Goal: Information Seeking & Learning: Learn about a topic

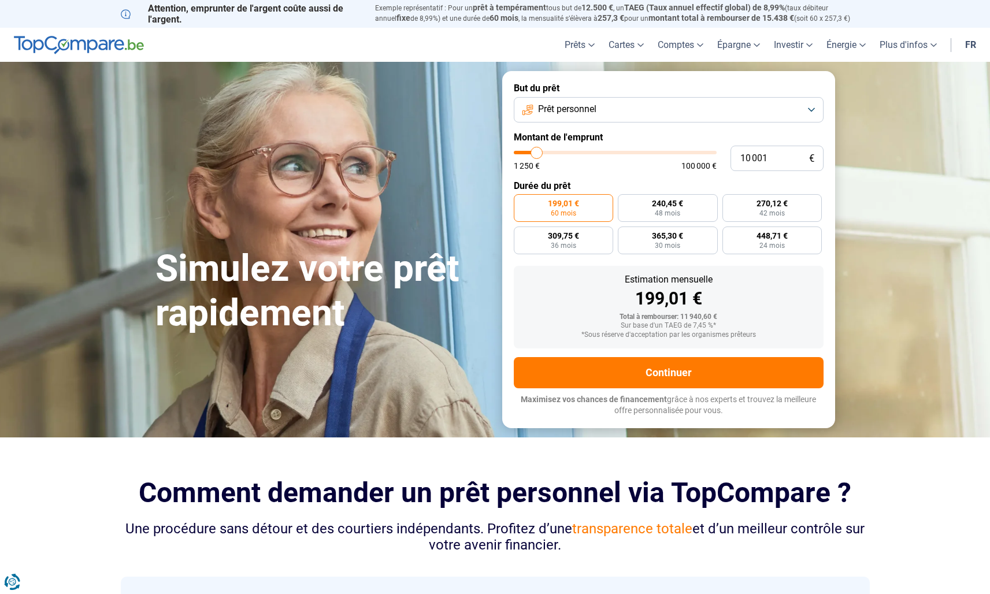
type input "8 250"
type input "8250"
type input "8 500"
type input "8500"
type input "9 000"
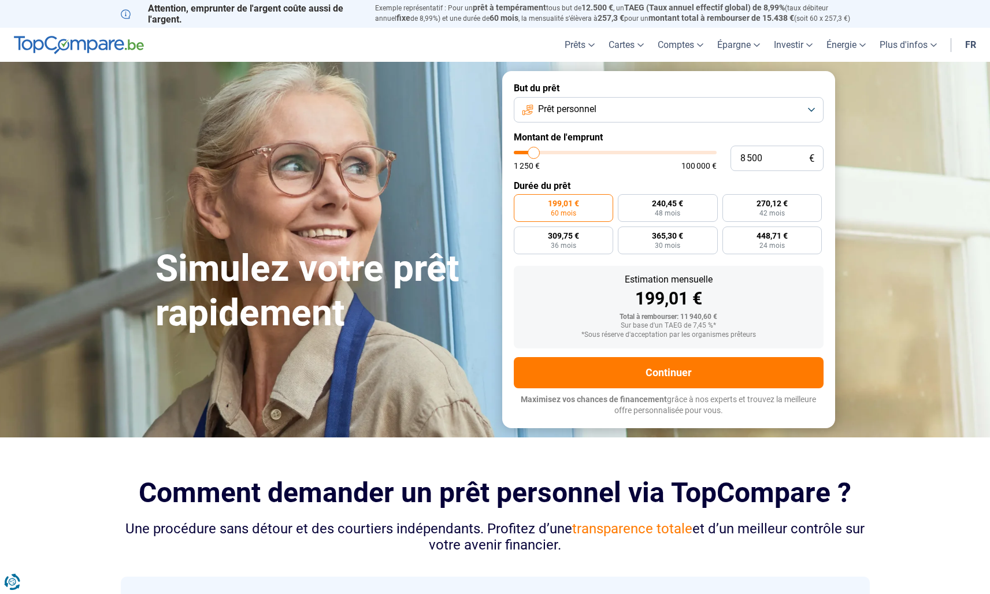
type input "9000"
type input "9 750"
type input "9750"
type input "10 500"
type input "10500"
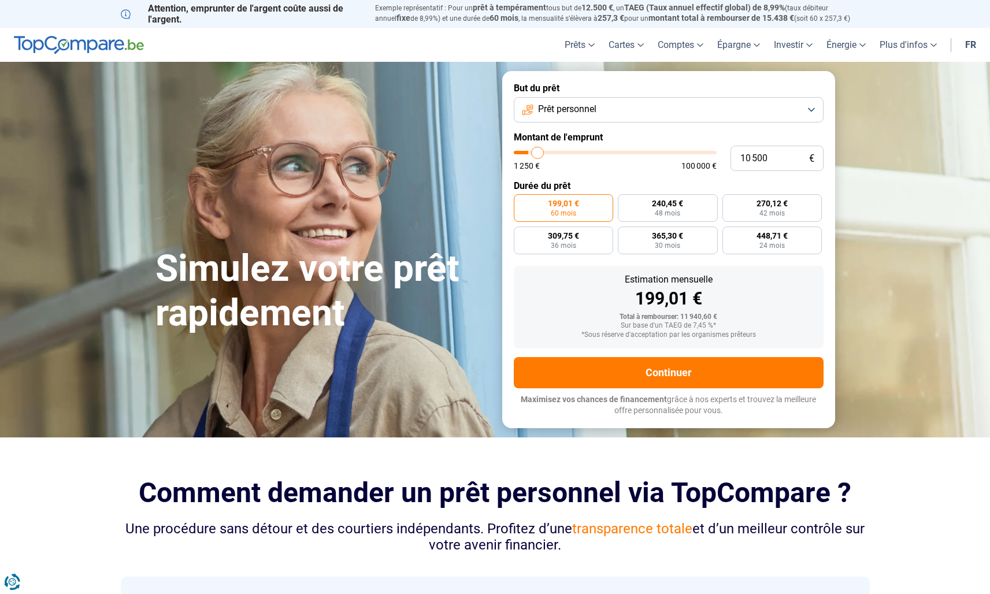
type input "11 750"
type input "11750"
type input "14 250"
type input "14250"
type input "17 750"
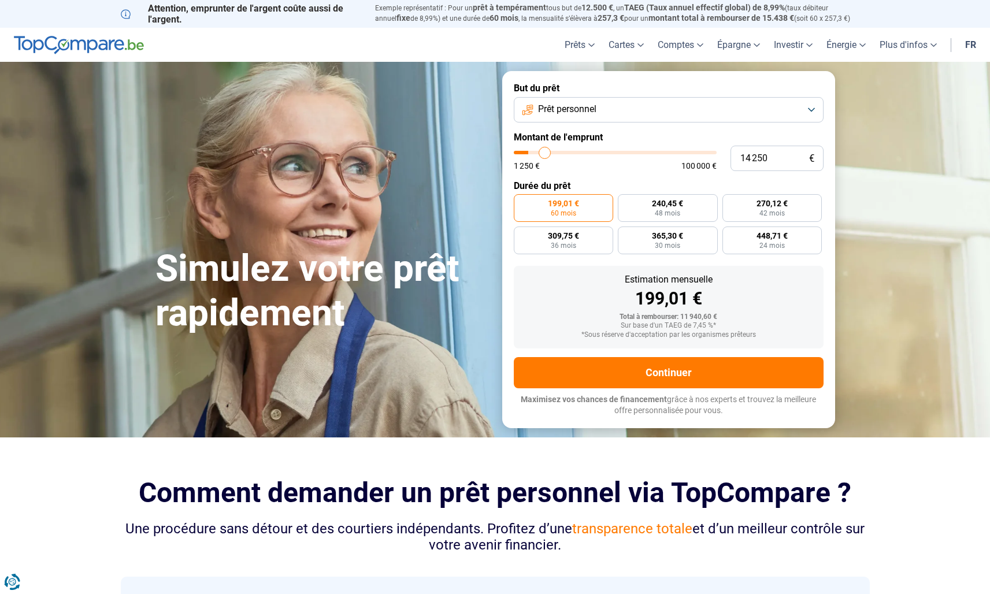
type input "17750"
type input "22 000"
type input "22000"
type input "27 750"
type input "27750"
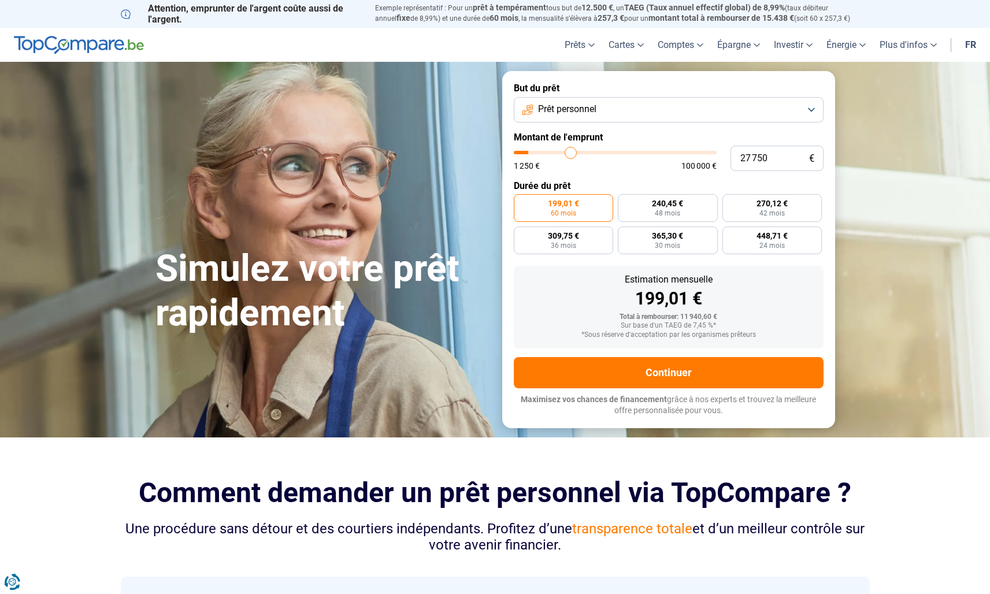
type input "34 000"
type input "34000"
type input "39 250"
type input "39250"
type input "43 750"
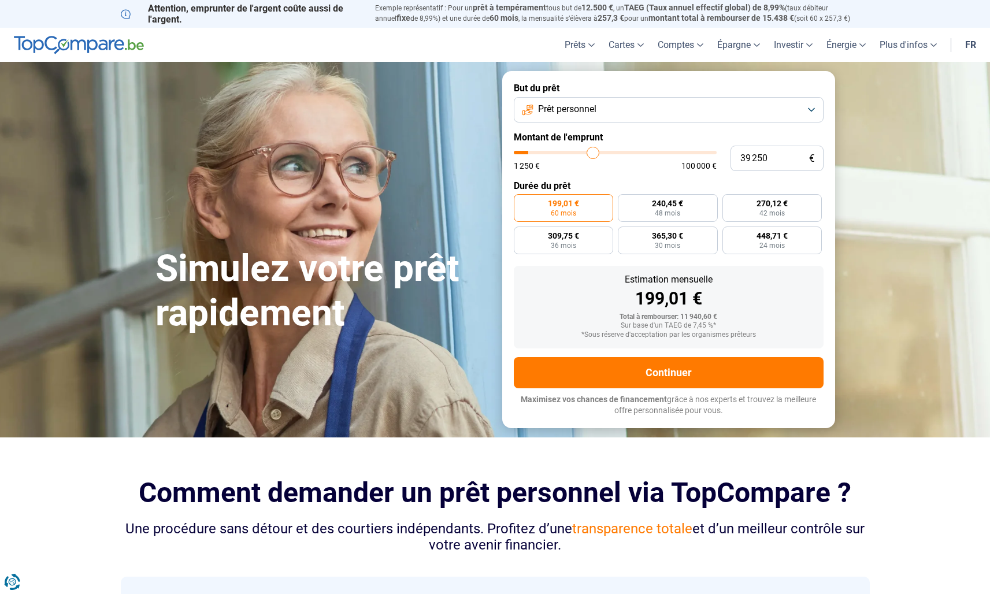
type input "43750"
type input "48 750"
type input "48750"
type input "53 250"
type input "53250"
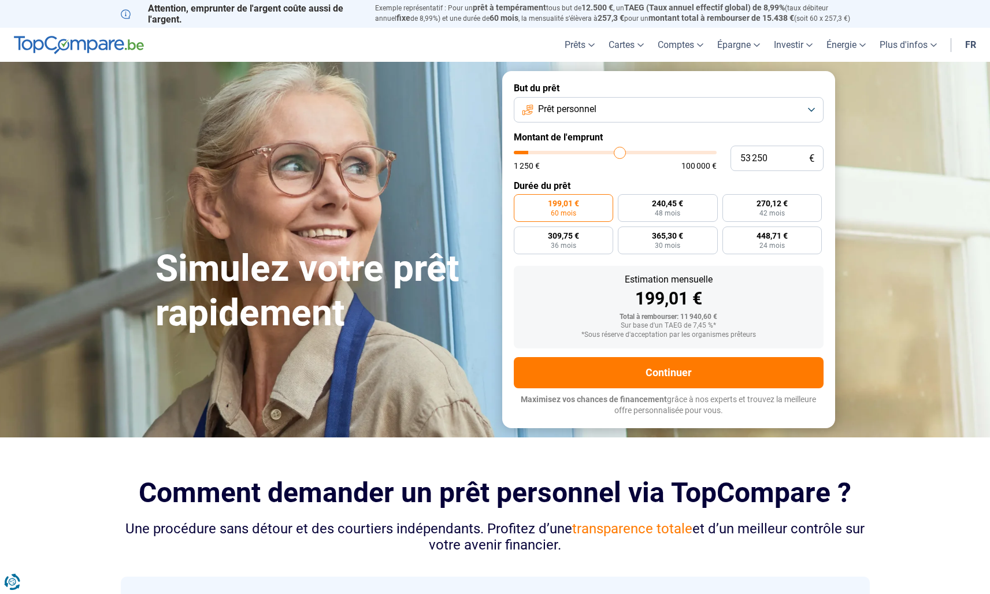
type input "57 250"
type input "57250"
type input "59 250"
type input "59250"
type input "60 750"
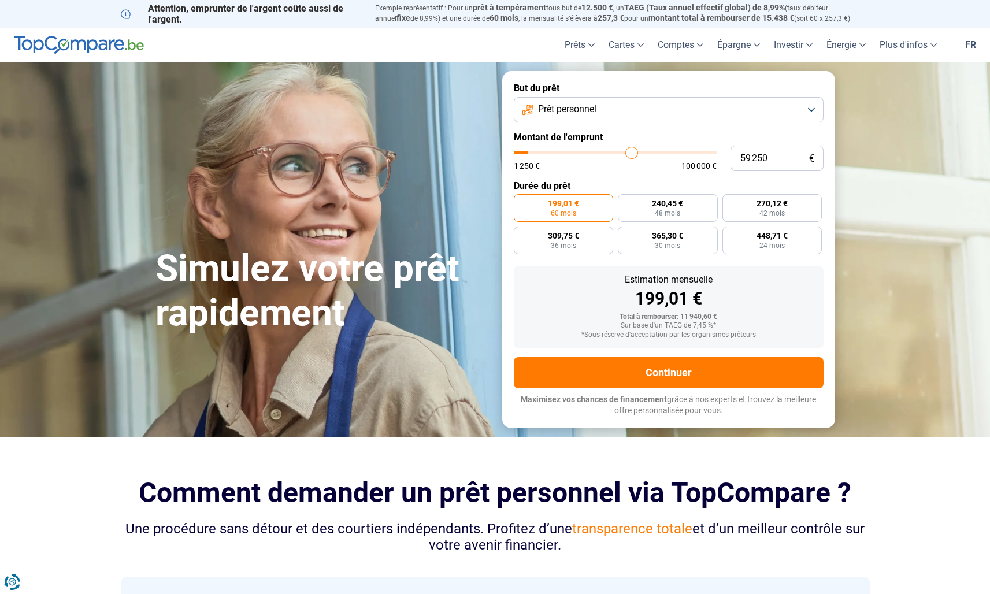
type input "60750"
type input "62 250"
type input "62250"
type input "63 500"
type input "63500"
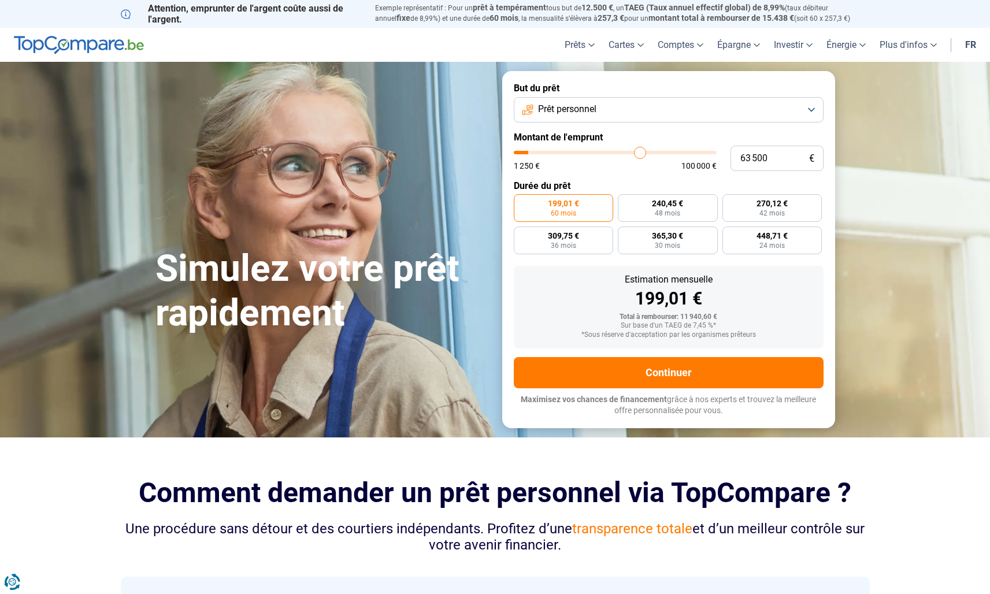
type input "65 000"
type input "65000"
type input "66 250"
type input "66250"
type input "67 500"
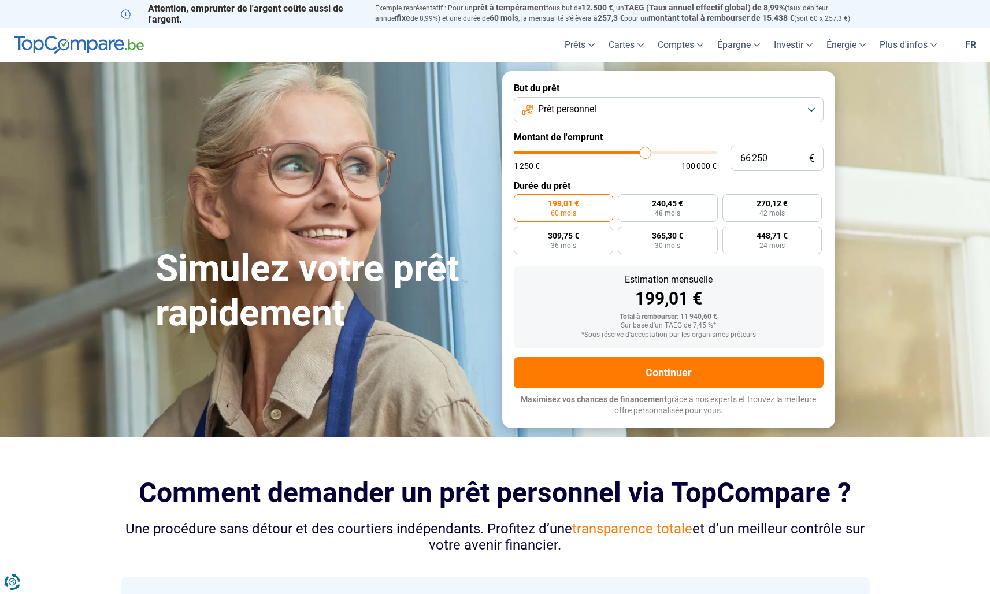
type input "67500"
type input "68 750"
type input "68750"
type input "69 500"
type input "69500"
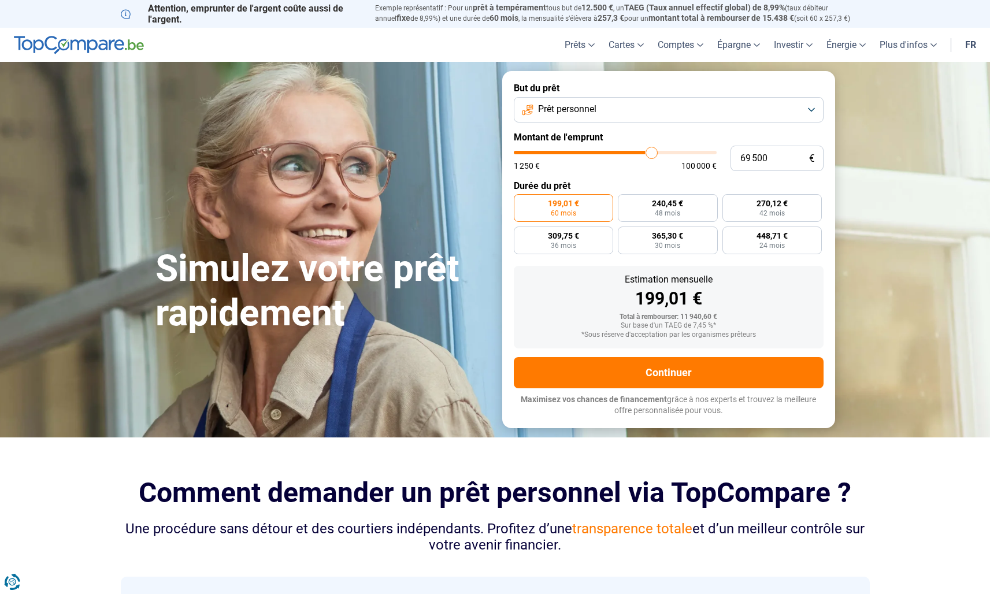
type input "70 250"
type input "70250"
type input "71 000"
type input "71000"
type input "72 000"
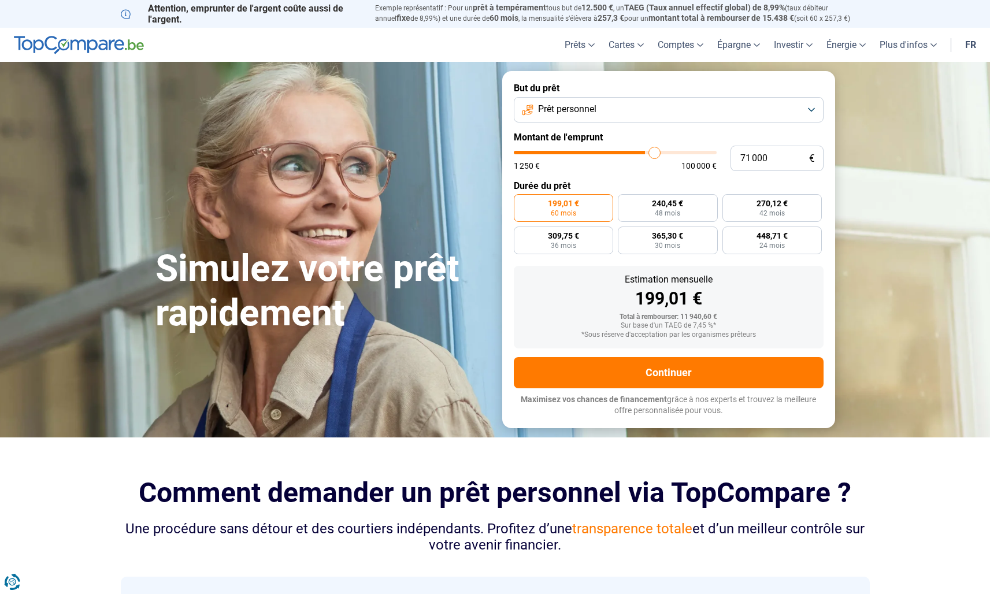
type input "72000"
type input "72 500"
type input "72500"
type input "73 250"
type input "73250"
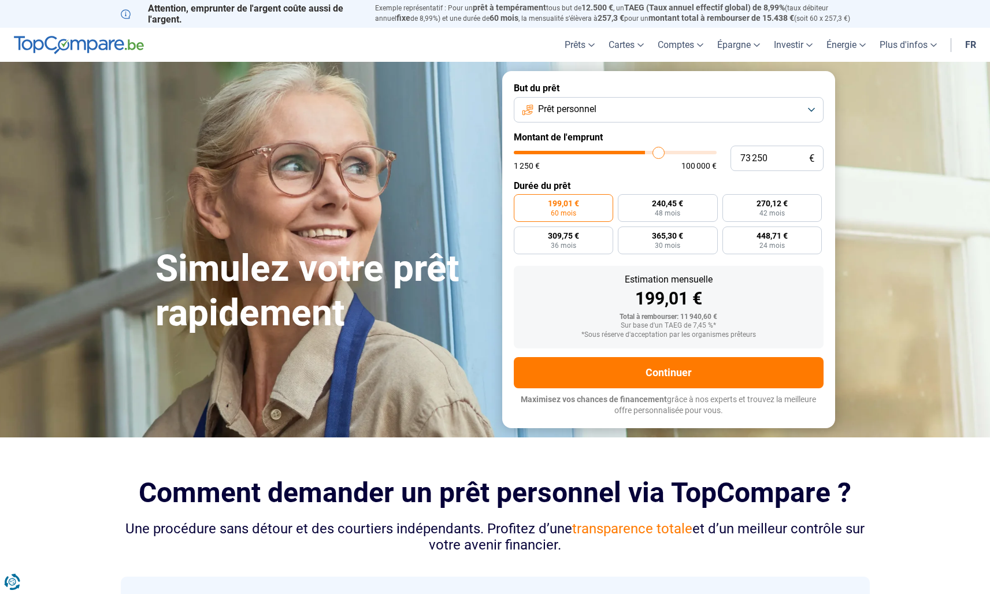
type input "74 000"
type input "74000"
type input "75 250"
type input "75250"
type input "76 750"
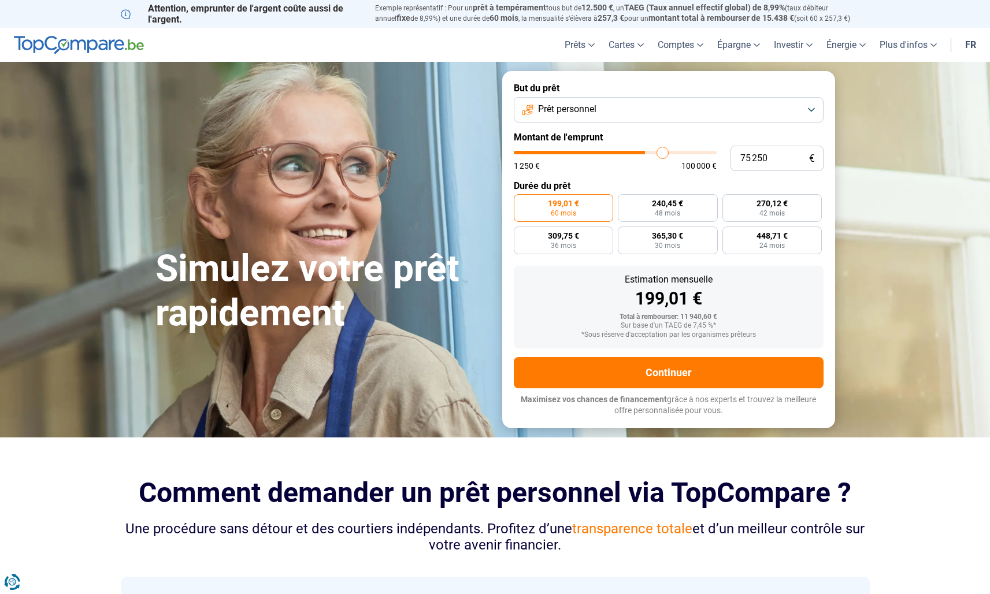
type input "76750"
type input "78 250"
type input "78250"
type input "80 750"
type input "80750"
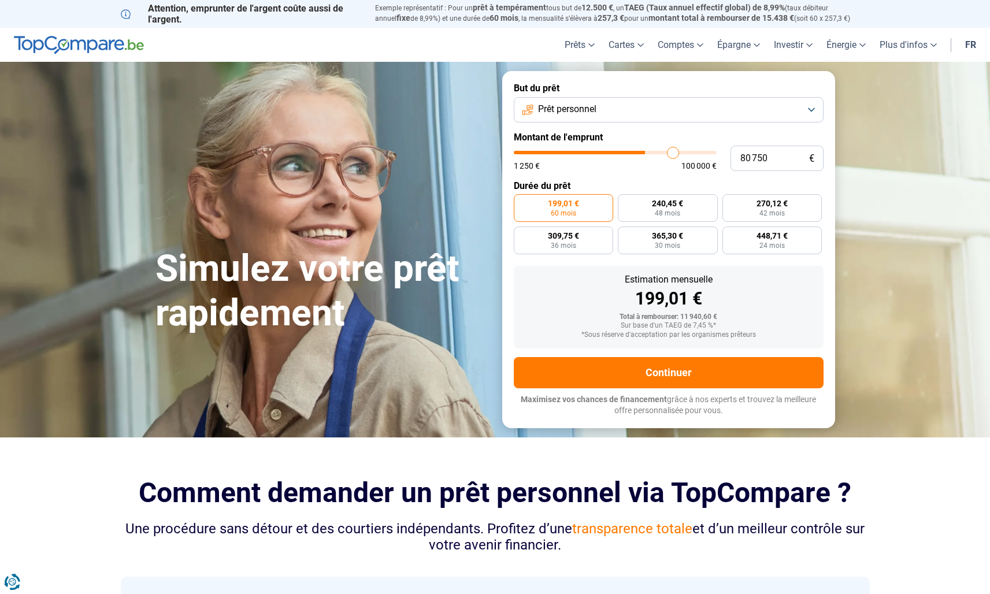
type input "83 750"
type input "83750"
type input "86 500"
type input "86500"
type input "88 750"
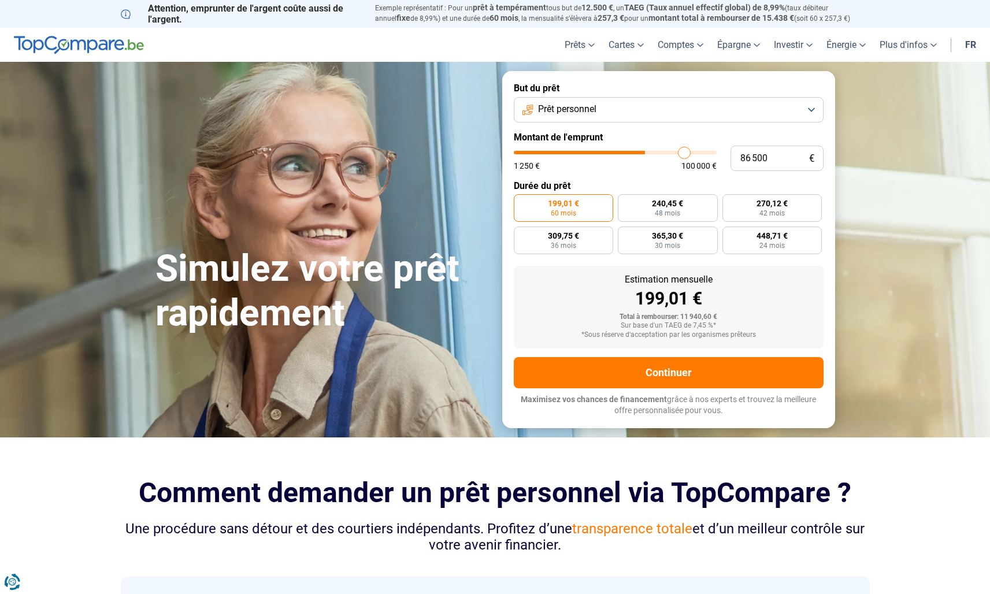
type input "88750"
type input "90 500"
type input "90500"
type input "92 750"
type input "92750"
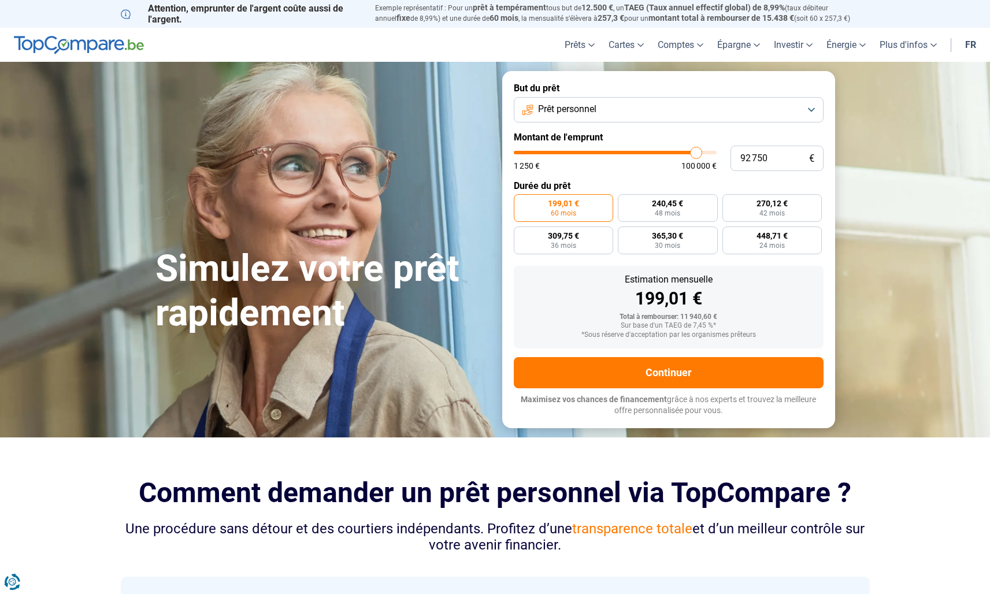
type input "94 500"
type input "94500"
type input "95 750"
type input "95750"
type input "96 500"
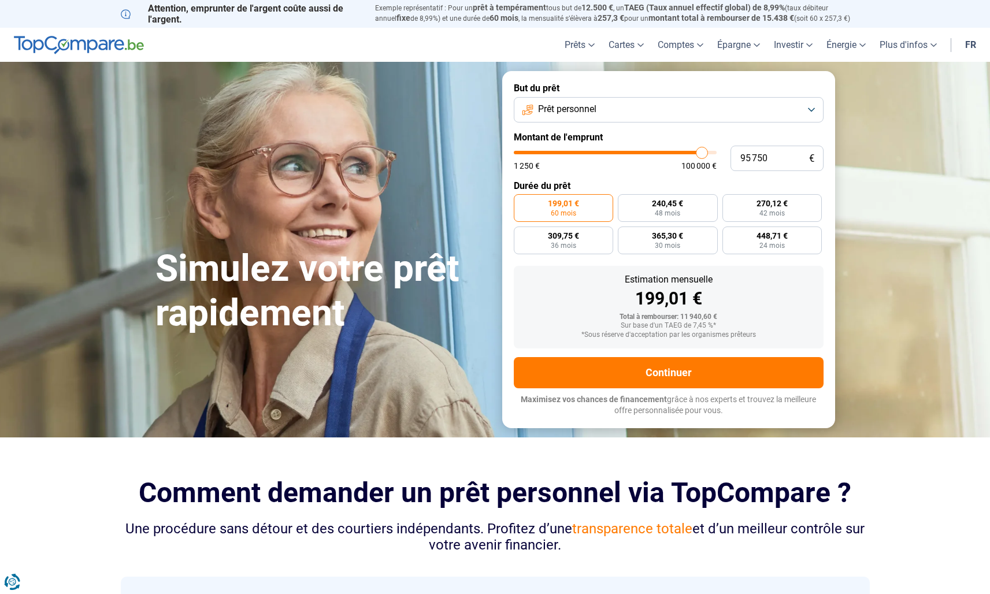
type input "96500"
type input "97 750"
drag, startPoint x: 533, startPoint y: 153, endPoint x: 705, endPoint y: 150, distance: 172.2
type input "97750"
click at [705, 151] on input "range" at bounding box center [615, 152] width 203 height 3
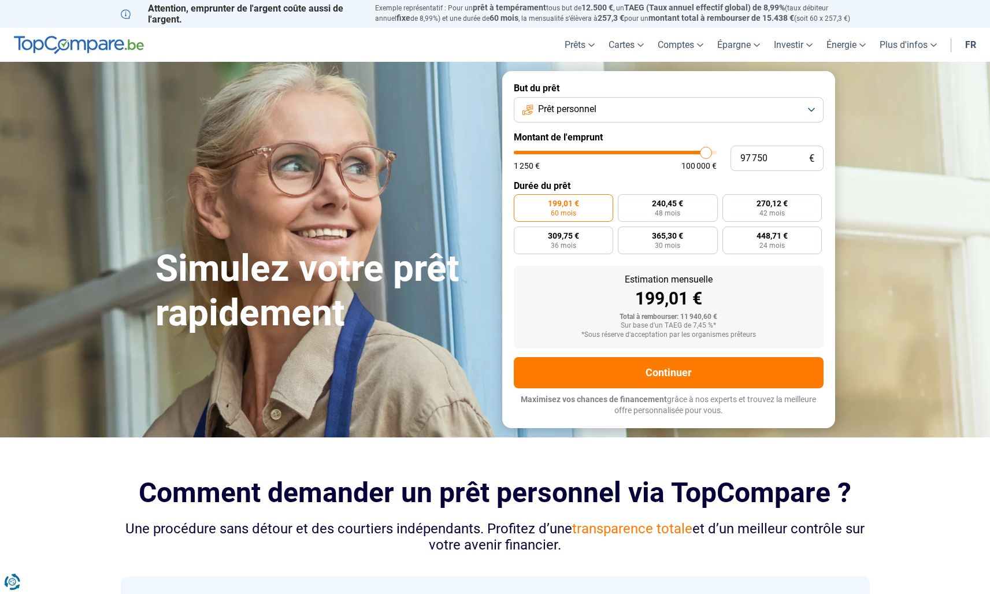
radio input "false"
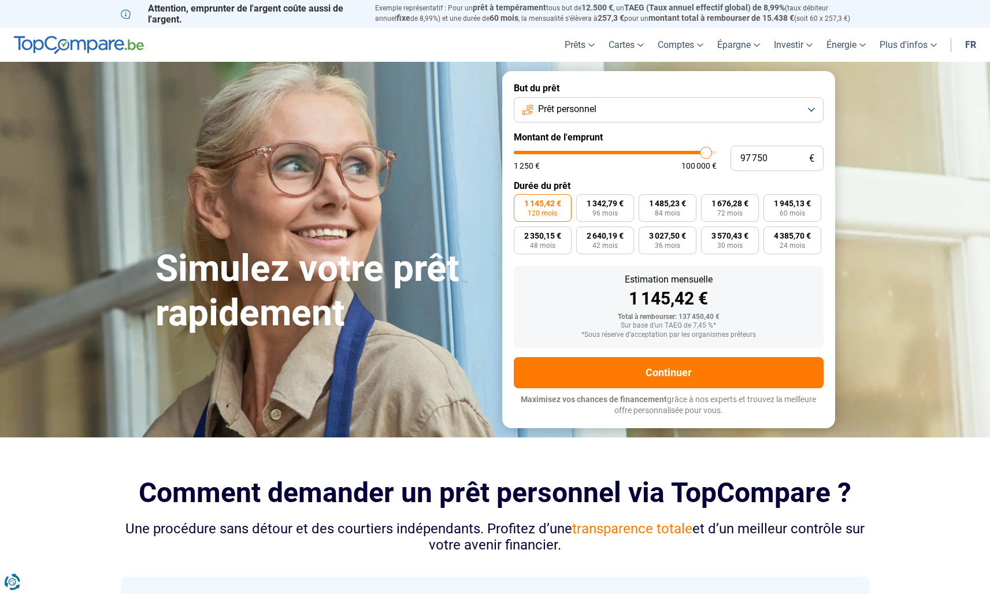
click at [796, 121] on button "Prêt personnel" at bounding box center [669, 109] width 310 height 25
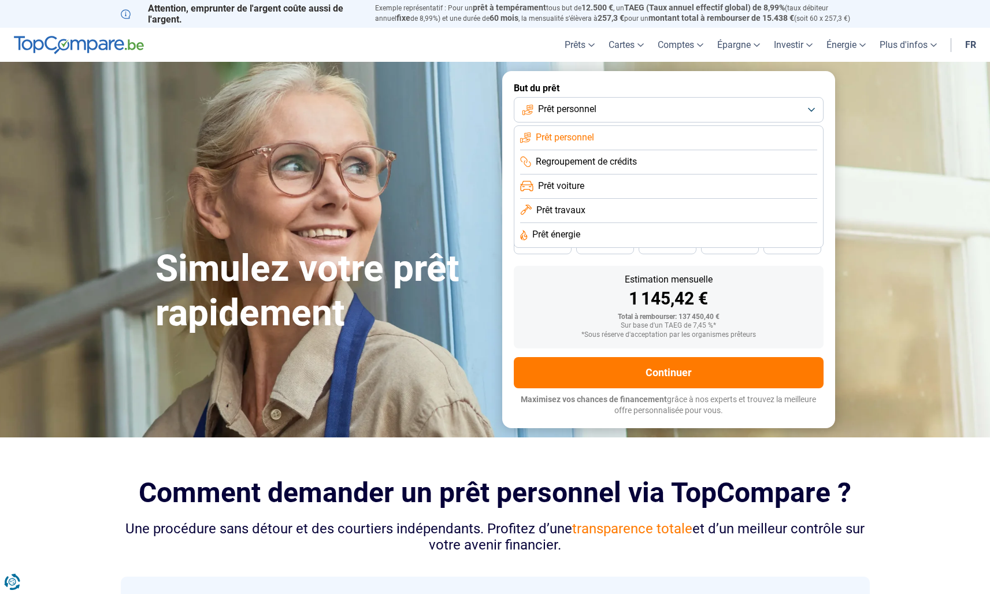
click at [590, 208] on li "Prêt travaux" at bounding box center [668, 211] width 297 height 24
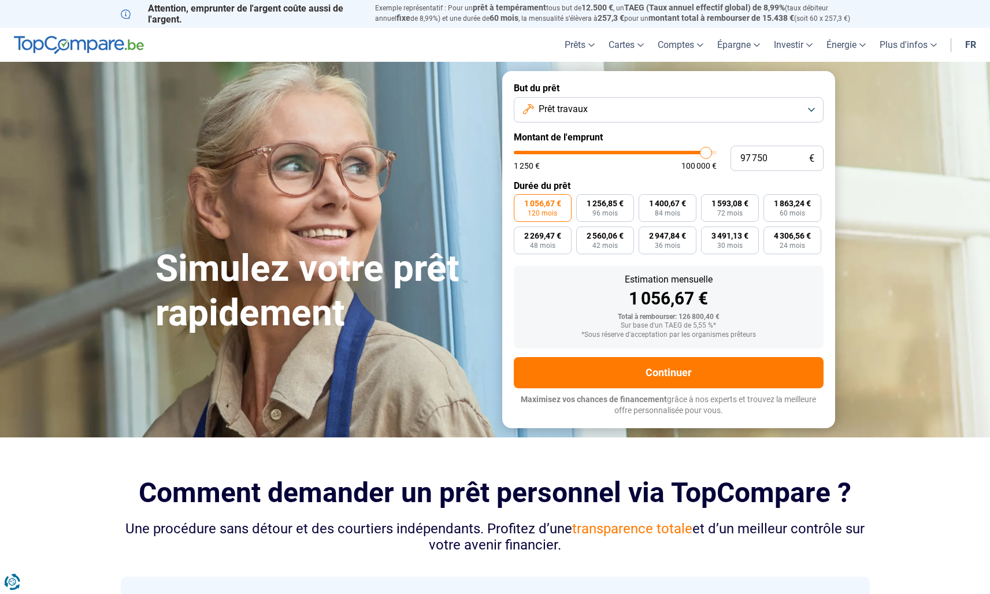
type input "96 000"
type input "96000"
type input "95 500"
type input "95500"
type input "94 500"
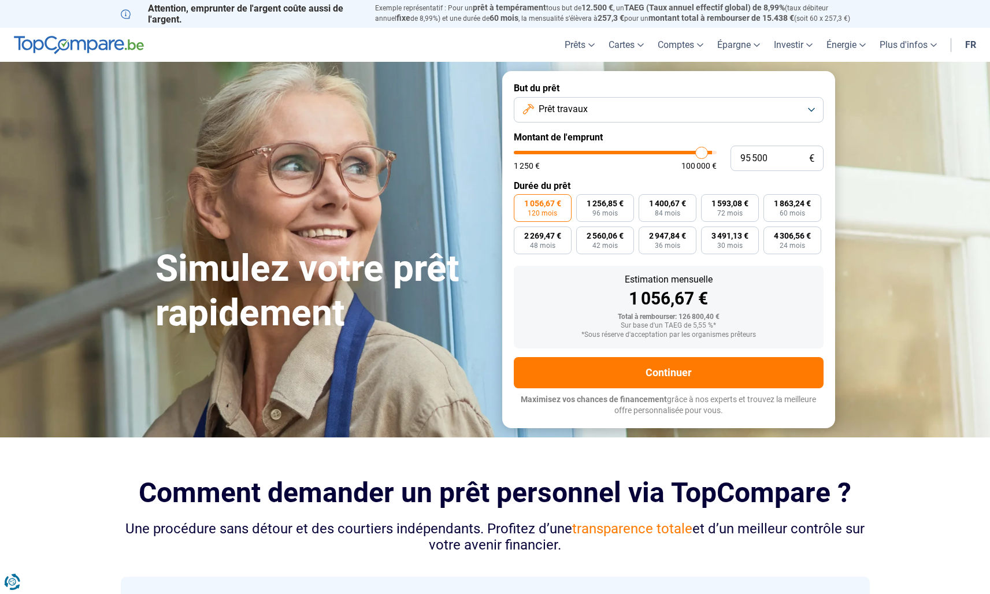
type input "94500"
type input "94 000"
type input "94000"
type input "93 250"
type input "93250"
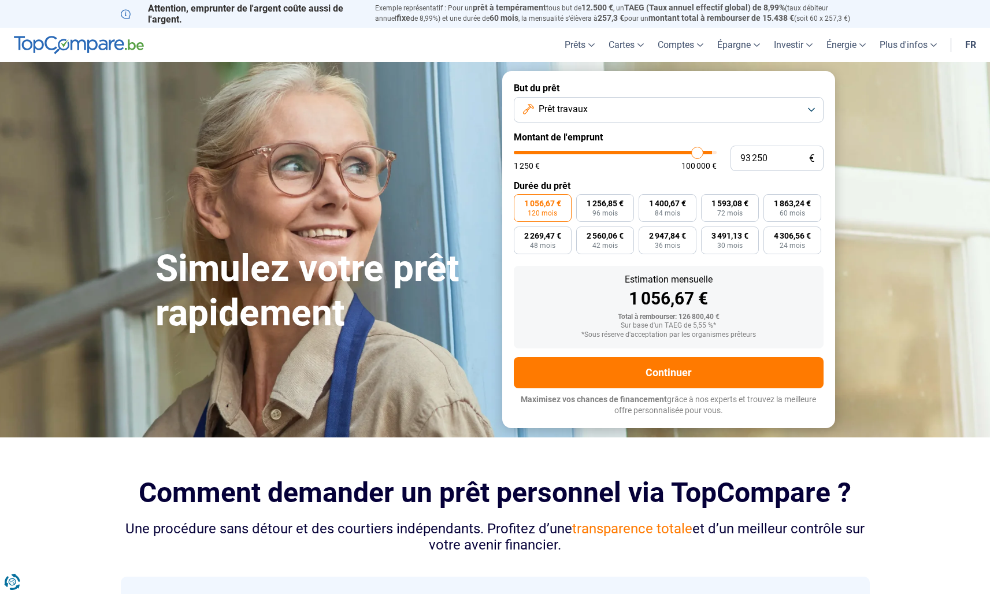
type input "92 000"
type input "92000"
type input "91 000"
type input "91000"
type input "89 750"
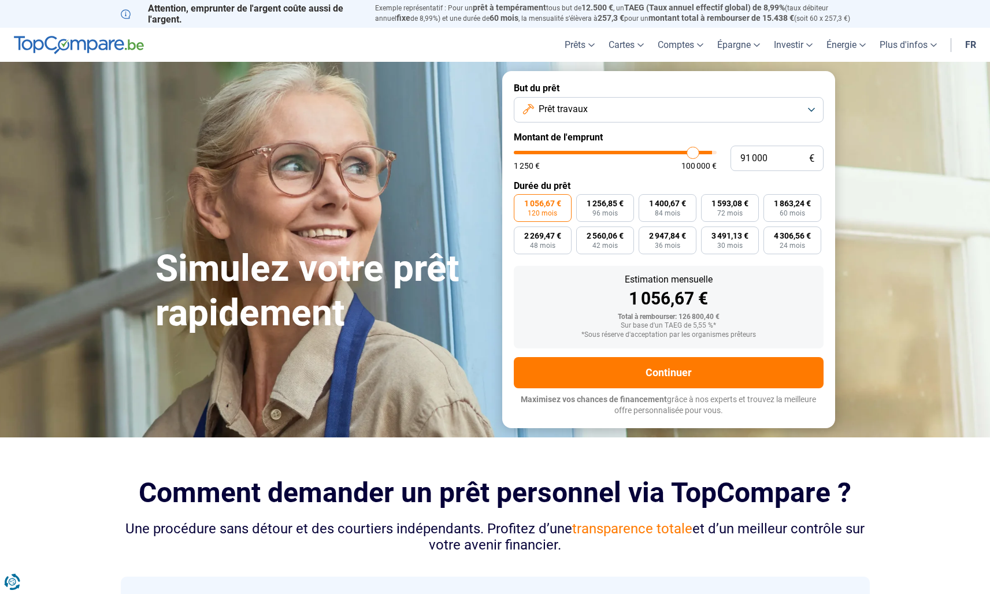
type input "89750"
type input "88 250"
type input "88250"
type input "86 750"
type input "86750"
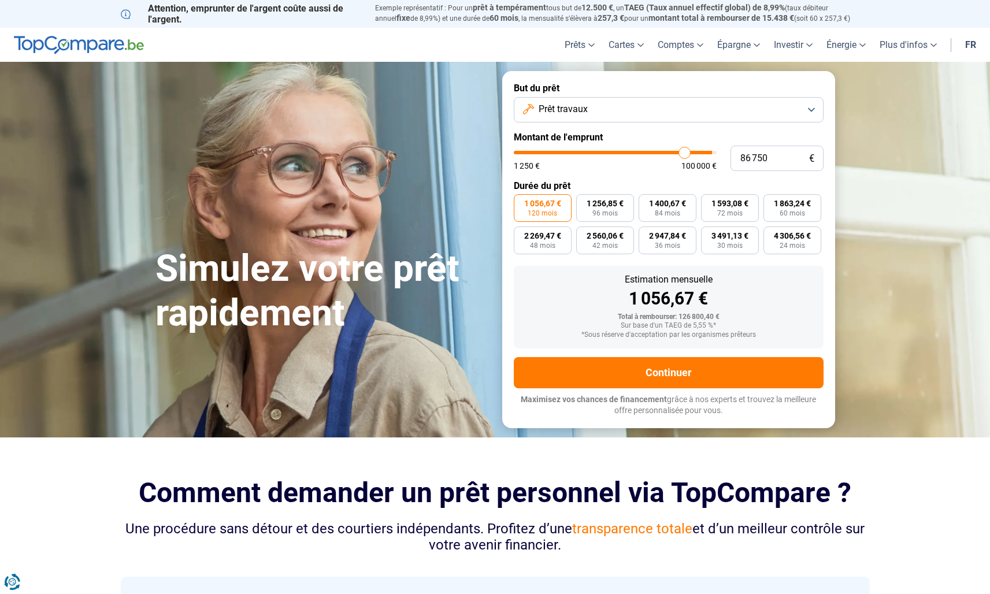
type input "85 000"
type input "85000"
type input "83 000"
type input "83000"
type input "81 250"
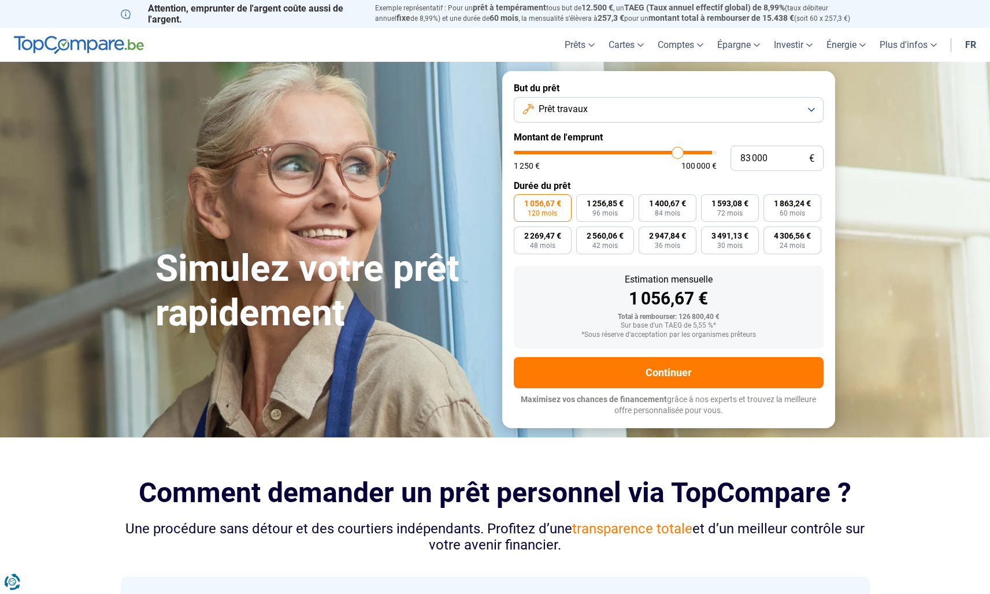
type input "81250"
type input "79 500"
type input "79500"
type input "77 250"
type input "77250"
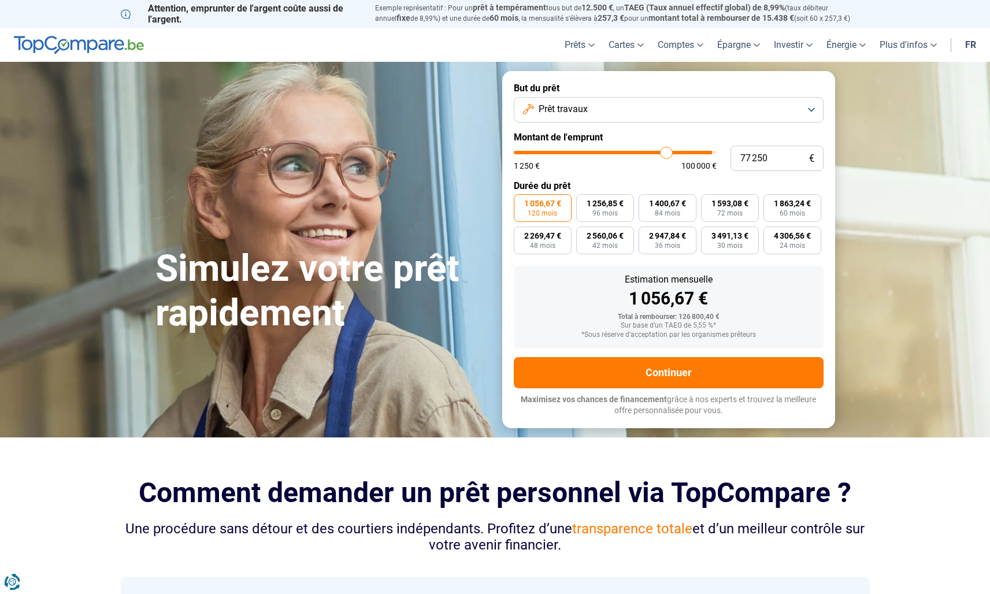
type input "75 250"
type input "75250"
type input "73 500"
type input "73500"
type input "72 000"
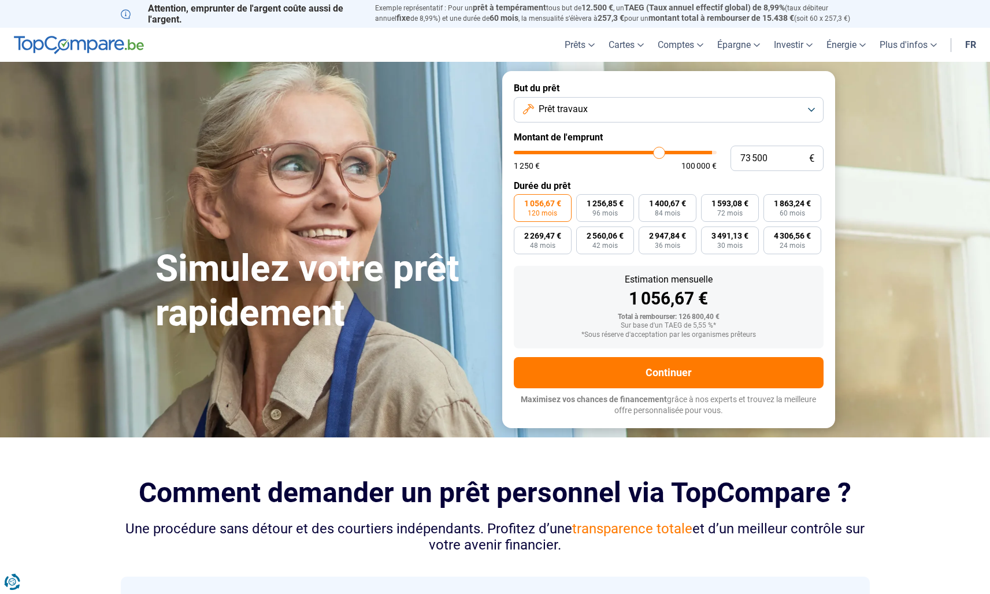
type input "72000"
type input "70 750"
type input "70750"
type input "69 750"
type input "69750"
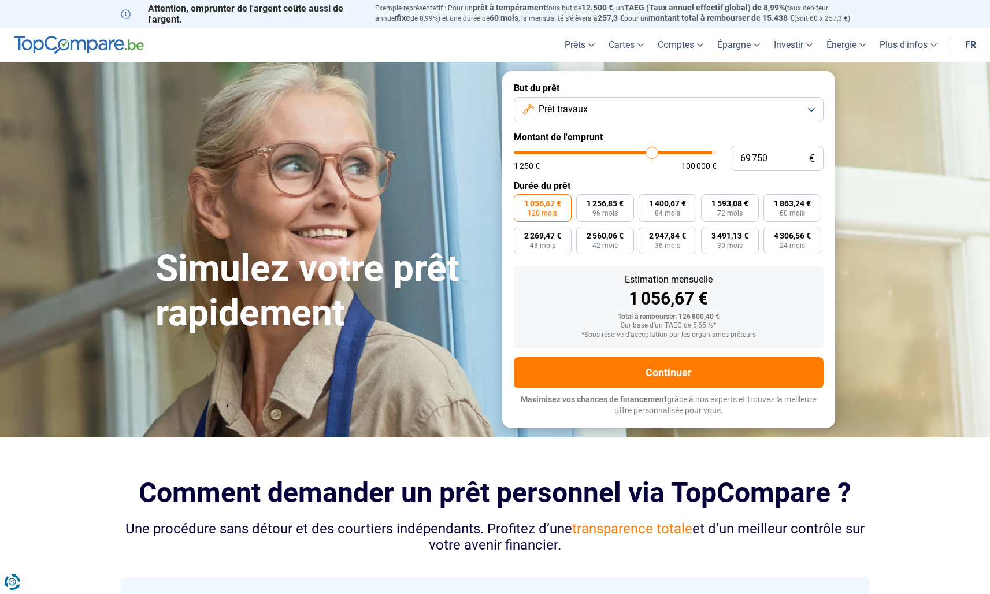
type input "69 000"
type input "69000"
type input "68 000"
type input "68000"
type input "67 500"
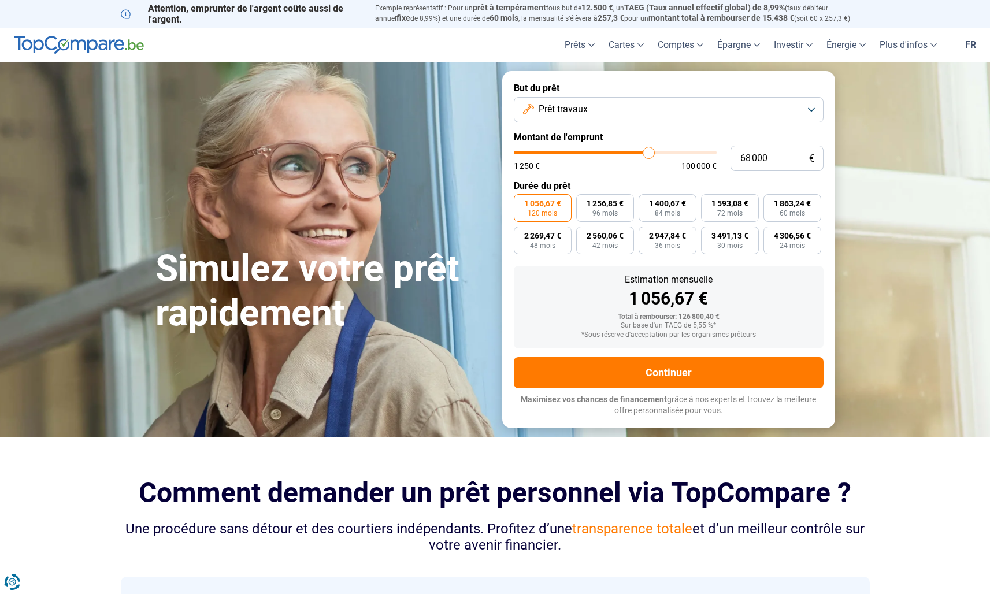
type input "67500"
type input "66 750"
type input "66750"
type input "66 000"
type input "66000"
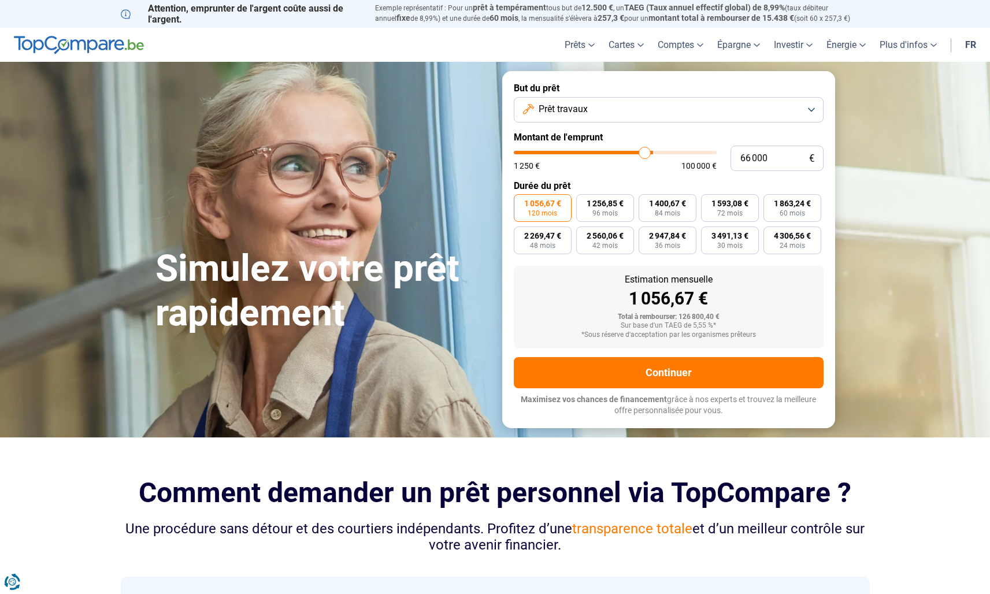
type input "65 500"
type input "65500"
type input "65 250"
type input "65250"
type input "65 000"
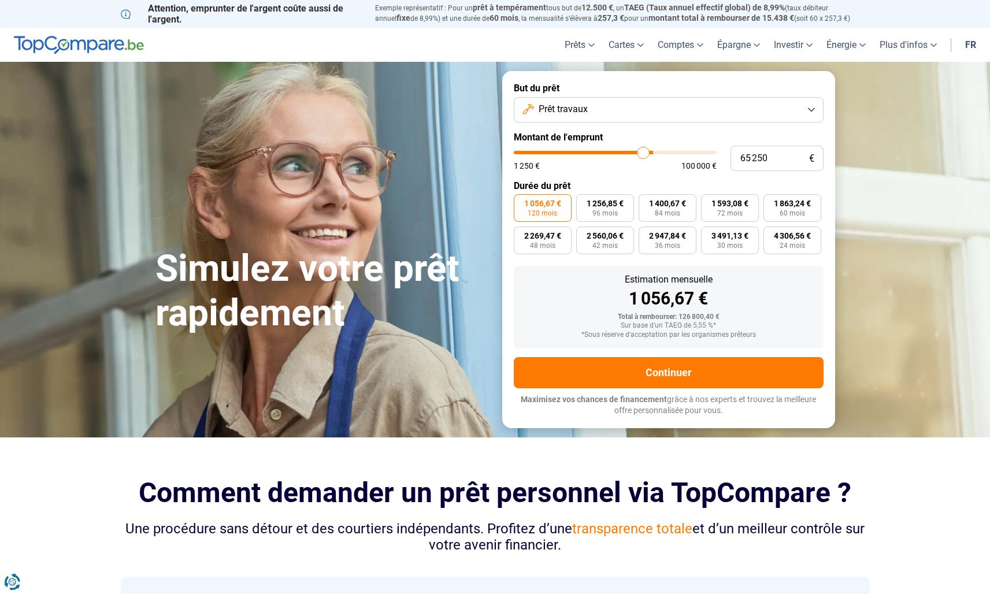
type input "65000"
type input "64 250"
type input "64250"
type input "64 000"
type input "64000"
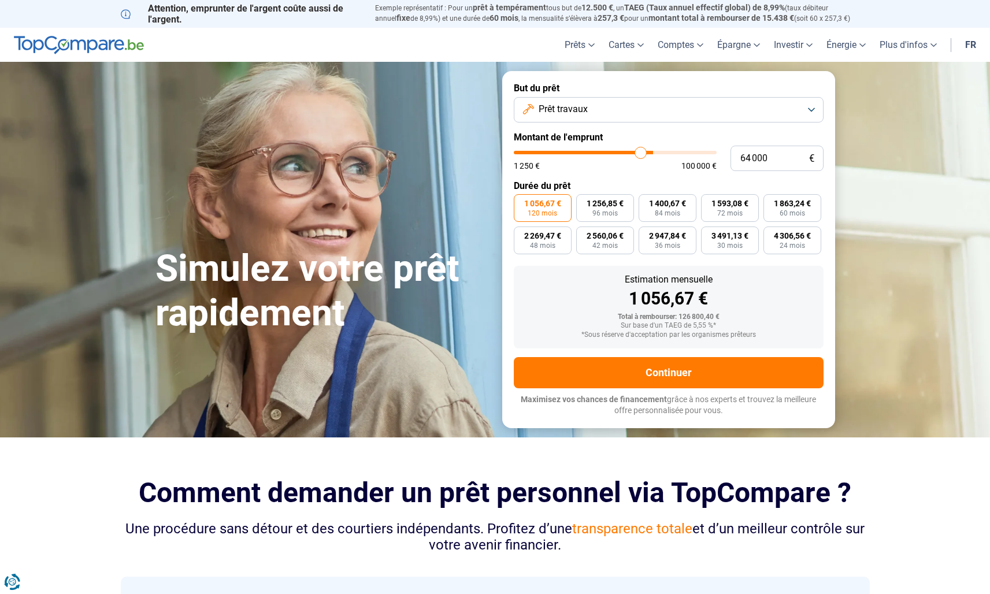
type input "63 750"
type input "63750"
type input "63 250"
type input "63250"
type input "62 750"
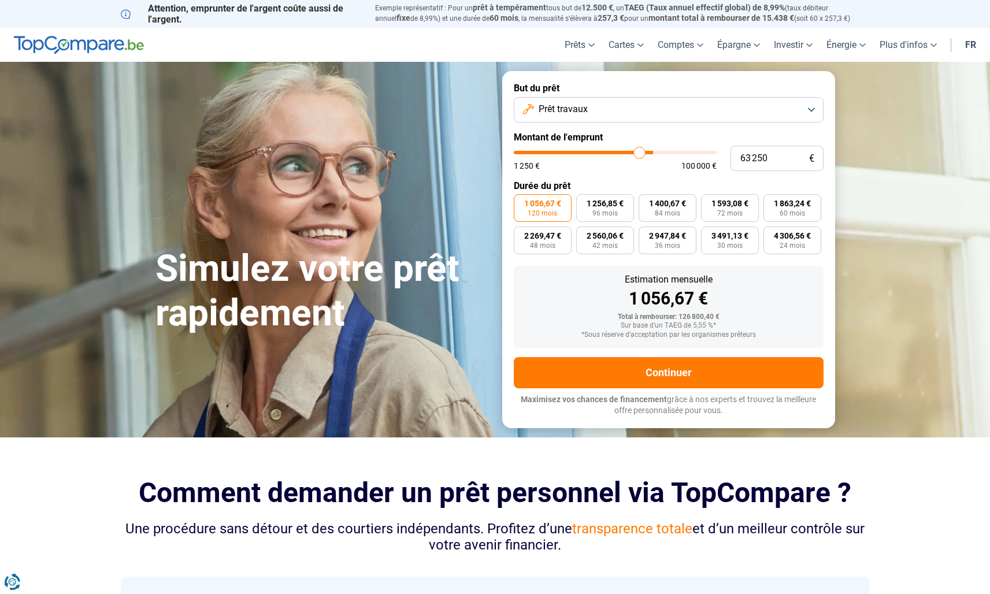
type input "62750"
type input "62 500"
type input "62500"
type input "62 250"
type input "62250"
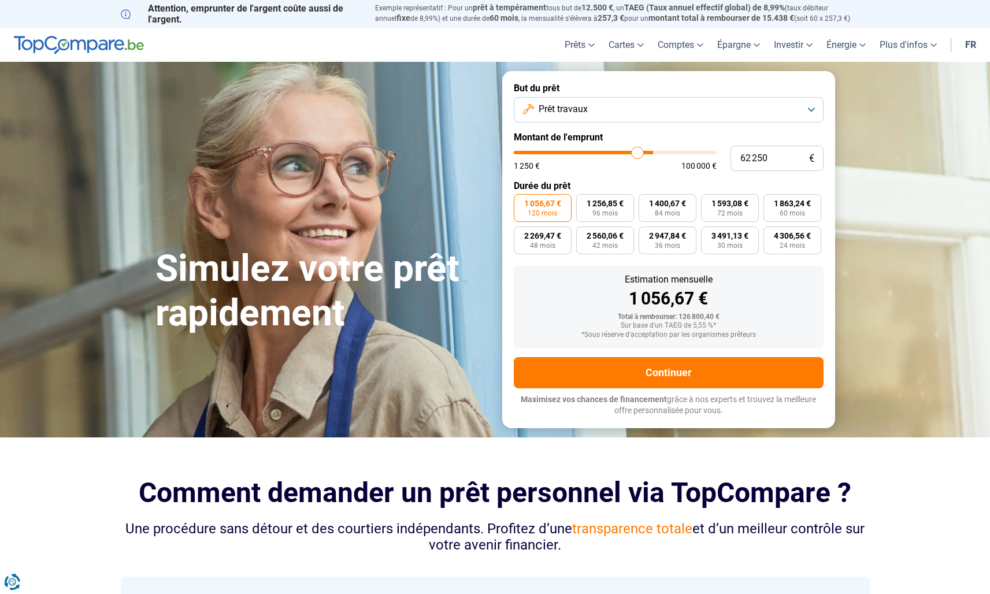
type input "62 000"
type input "62000"
type input "61 750"
type input "61750"
type input "61 250"
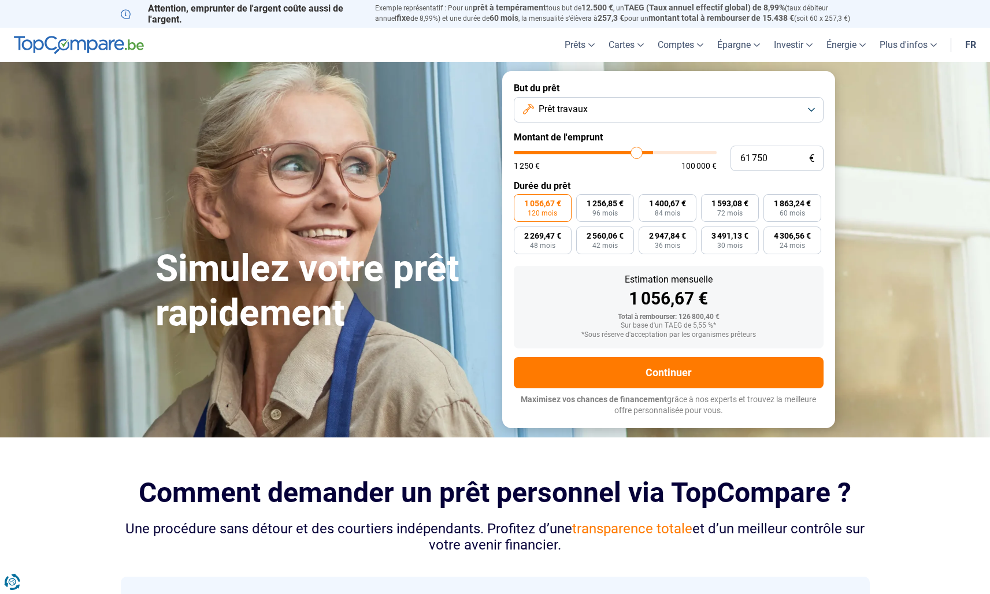
type input "61250"
type input "61 000"
type input "61000"
type input "60 750"
type input "60750"
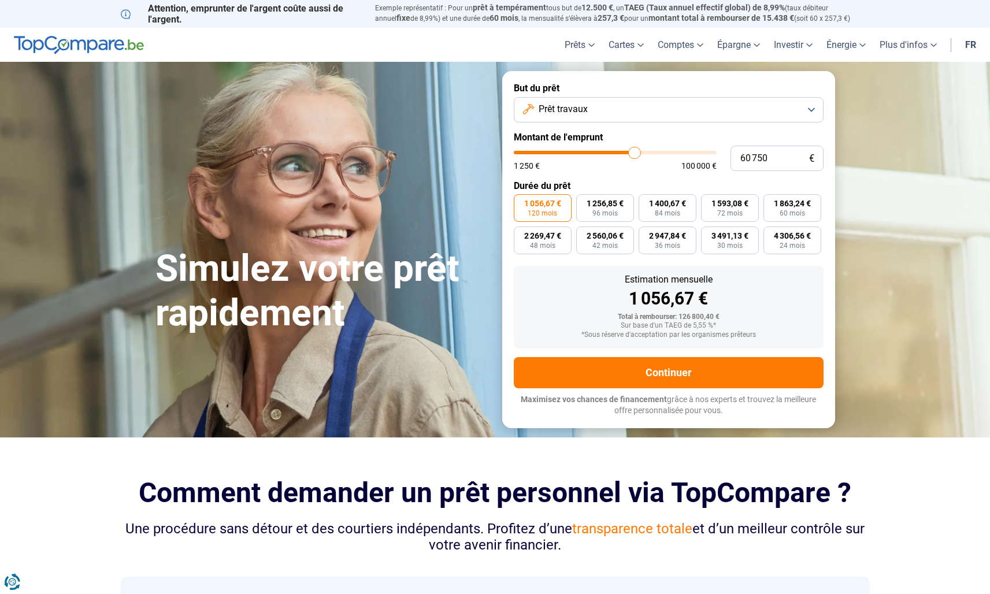
type input "59 750"
type input "59750"
type input "58 250"
type input "58250"
type input "56 000"
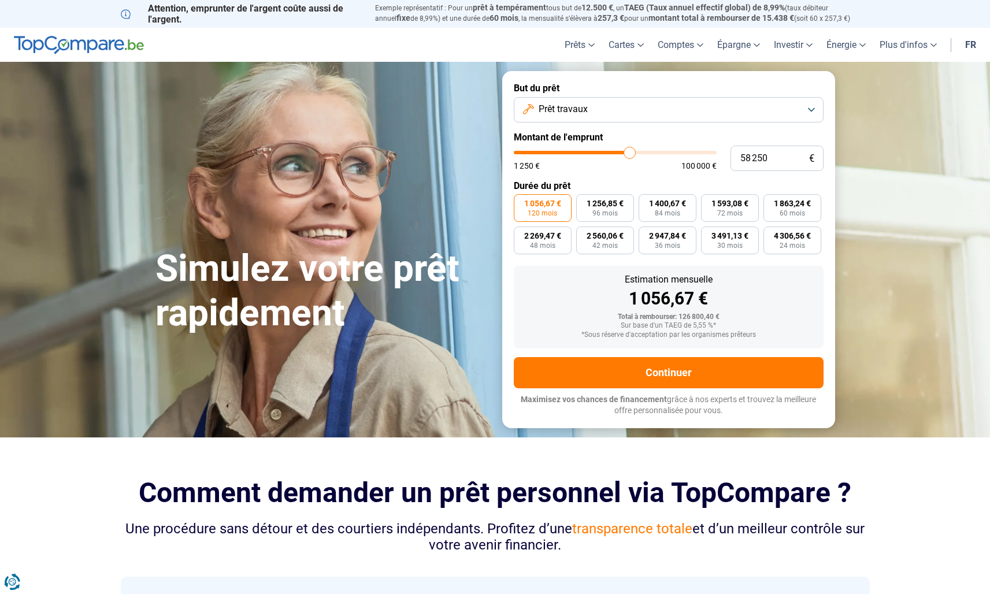
type input "56000"
type input "52 750"
type input "52750"
type input "49 000"
type input "49000"
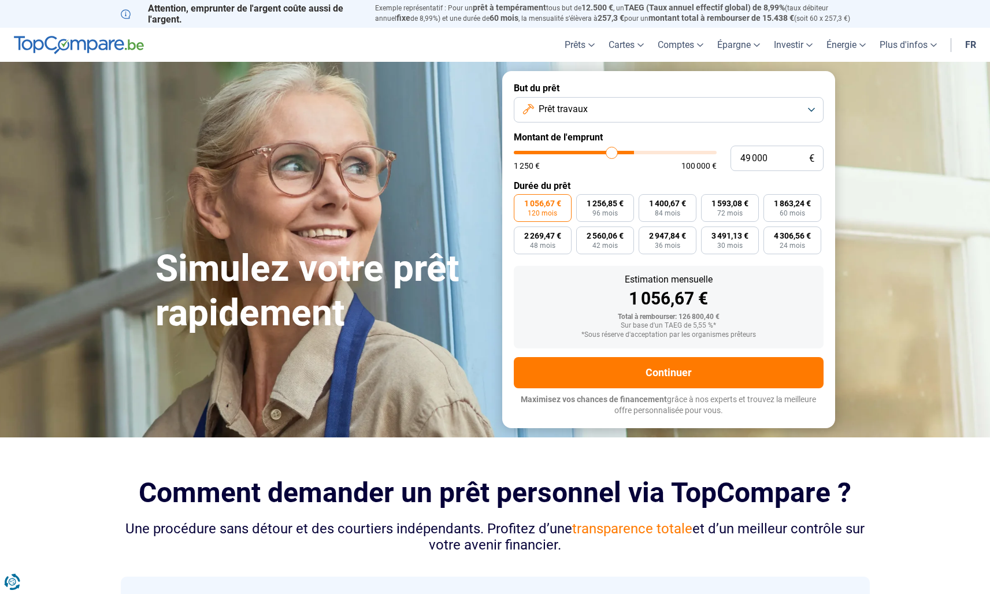
type input "45 500"
type input "45500"
type input "43 000"
type input "43000"
type input "41 250"
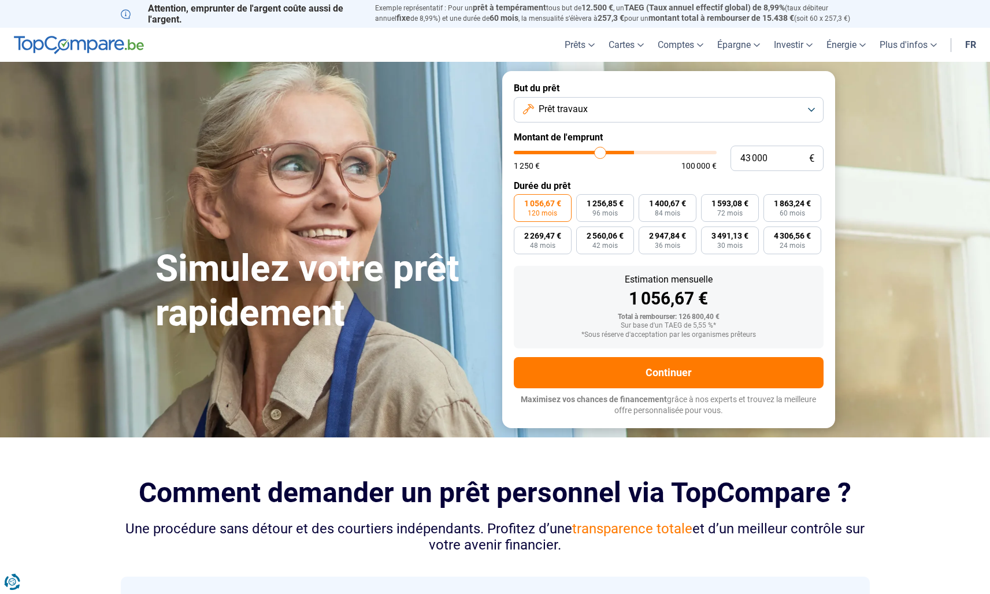
type input "41250"
type input "40 000"
type input "40000"
type input "39 750"
type input "39750"
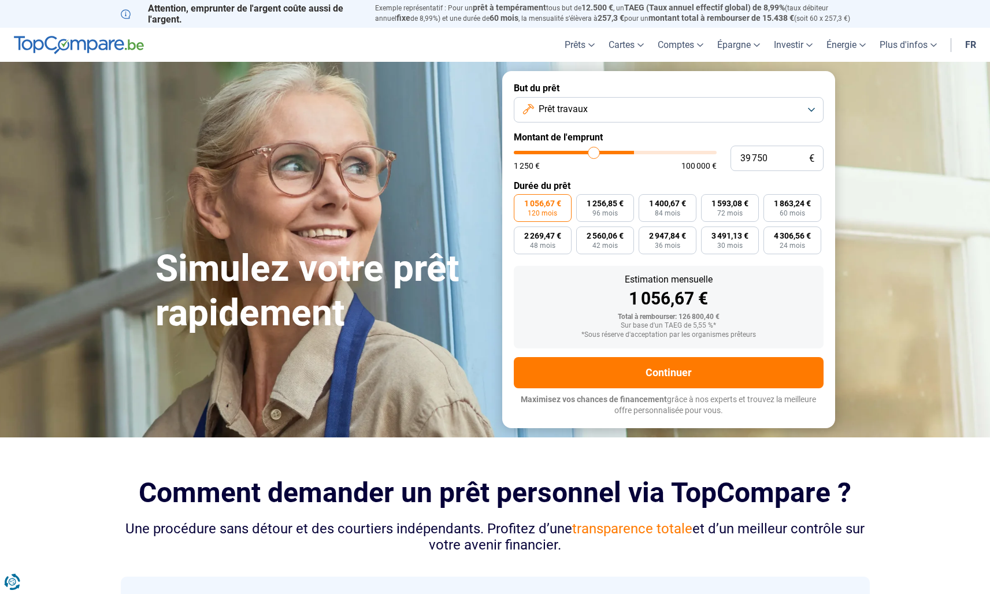
type input "39 500"
type input "39500"
type input "39 750"
type input "39750"
type input "40 000"
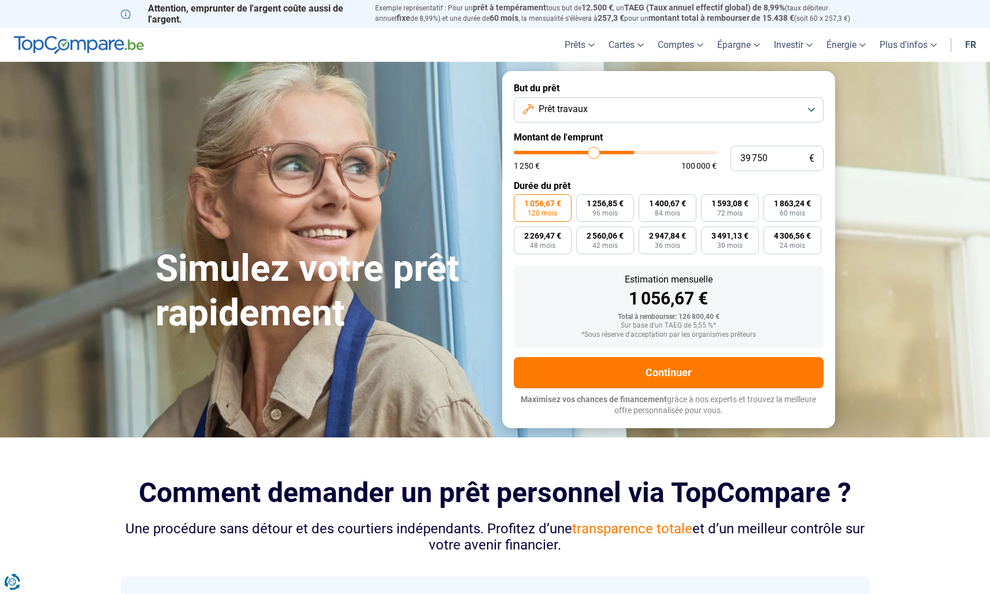
type input "40000"
type input "40 750"
type input "40750"
type input "41 250"
type input "41250"
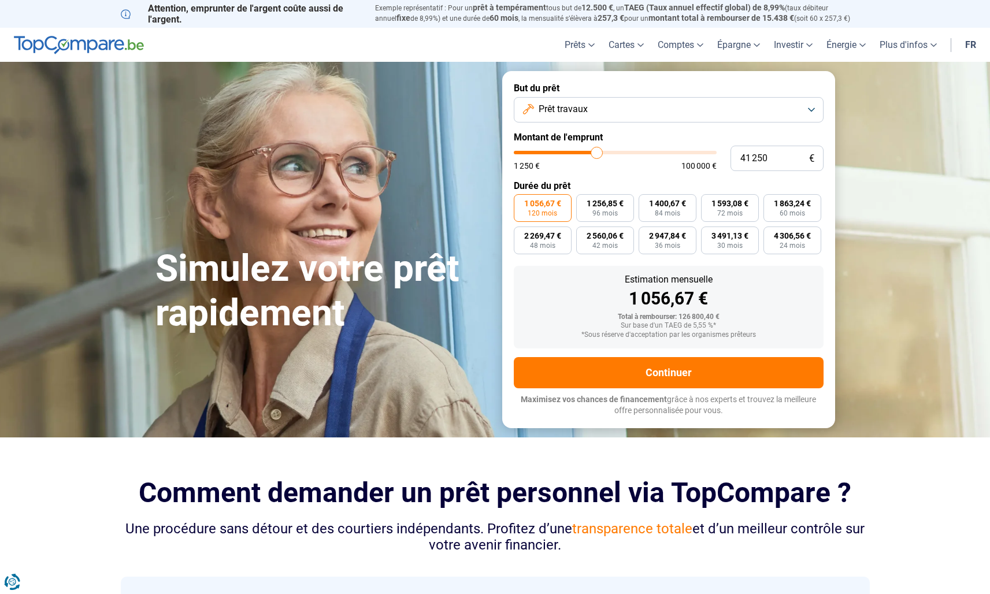
type input "42 750"
drag, startPoint x: 702, startPoint y: 154, endPoint x: 635, endPoint y: 161, distance: 66.9
click at [635, 161] on div "1 250 € 100 000 €" at bounding box center [615, 160] width 203 height 19
drag, startPoint x: 635, startPoint y: 157, endPoint x: 668, endPoint y: 155, distance: 32.4
click at [668, 154] on input "range" at bounding box center [615, 152] width 203 height 3
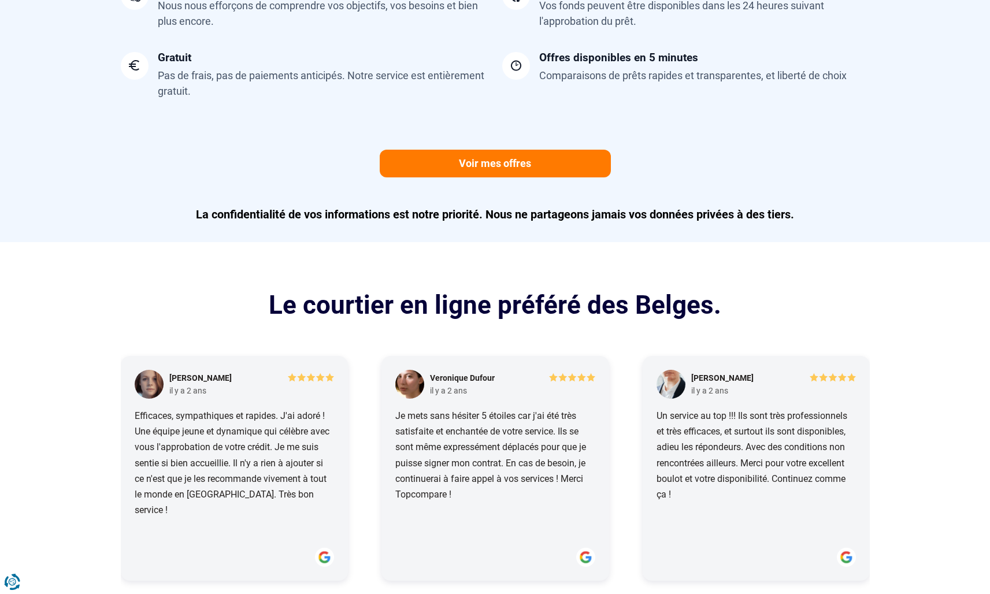
scroll to position [1110, 0]
